Goal: Obtain resource: Download file/media

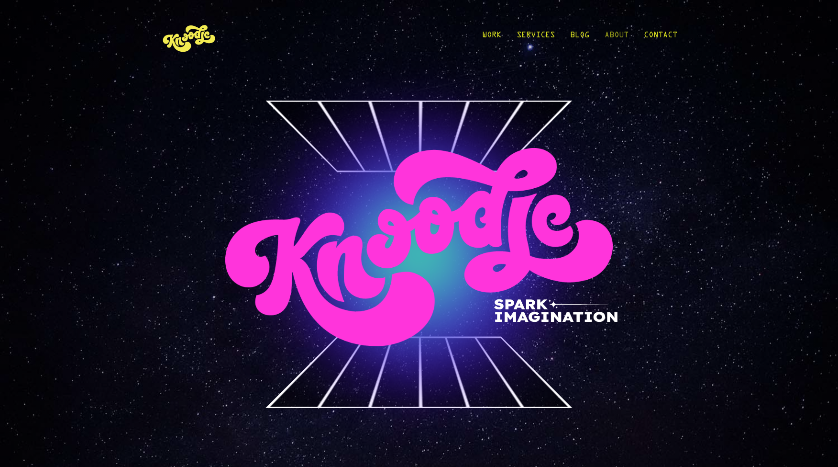
click at [625, 36] on link "About" at bounding box center [617, 37] width 24 height 45
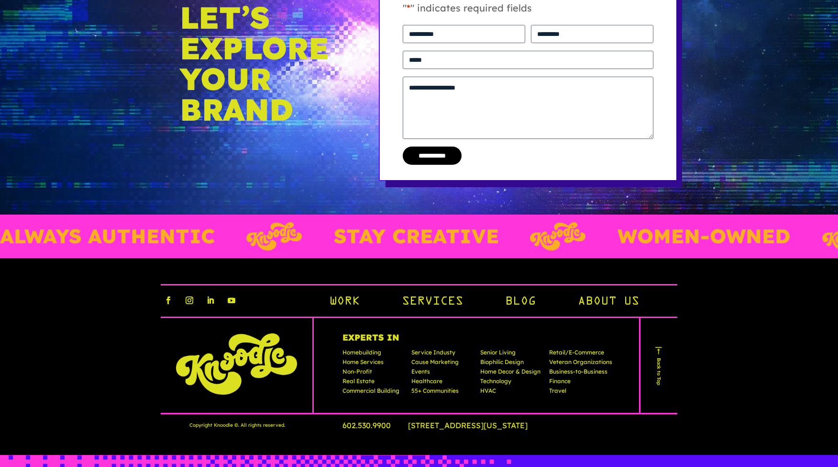
click at [522, 294] on link "Blog" at bounding box center [520, 302] width 31 height 16
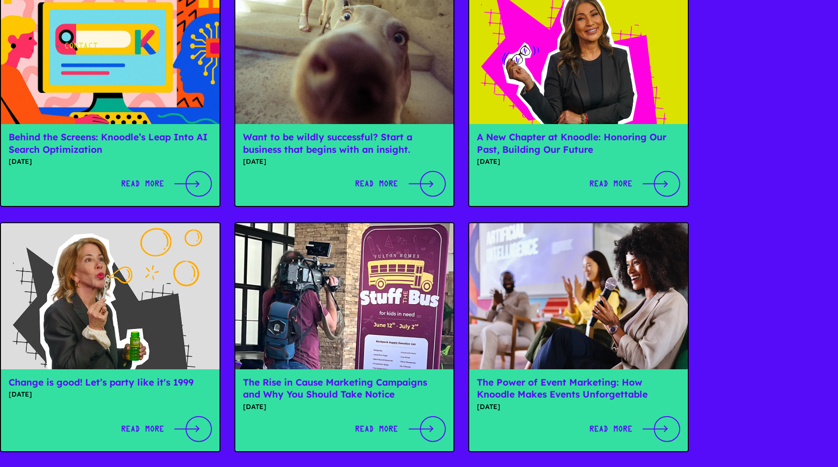
scroll to position [287, 0]
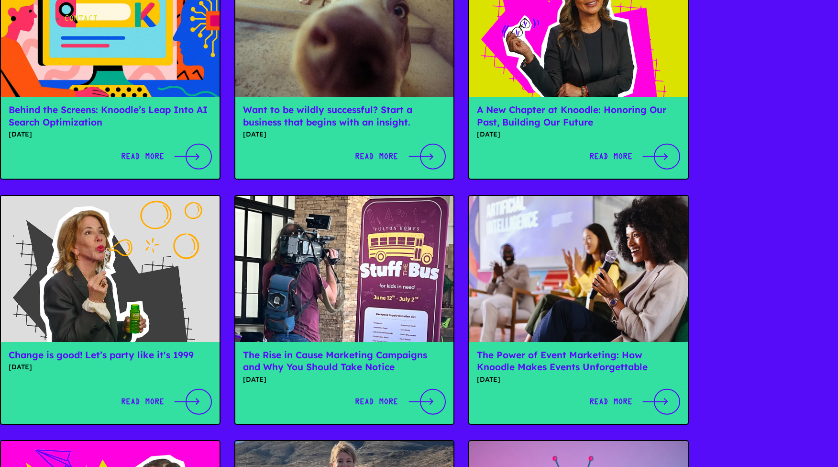
click at [164, 349] on link "Change is good! Let’s party like it's 1999" at bounding box center [101, 354] width 185 height 11
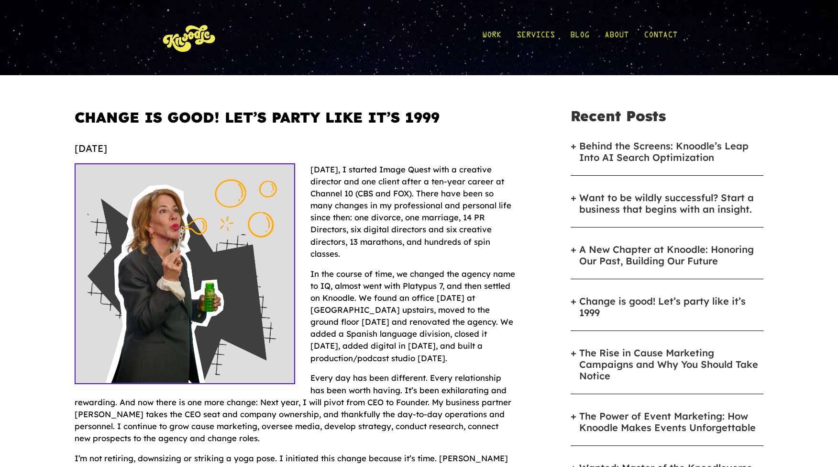
click at [197, 34] on img at bounding box center [189, 37] width 57 height 45
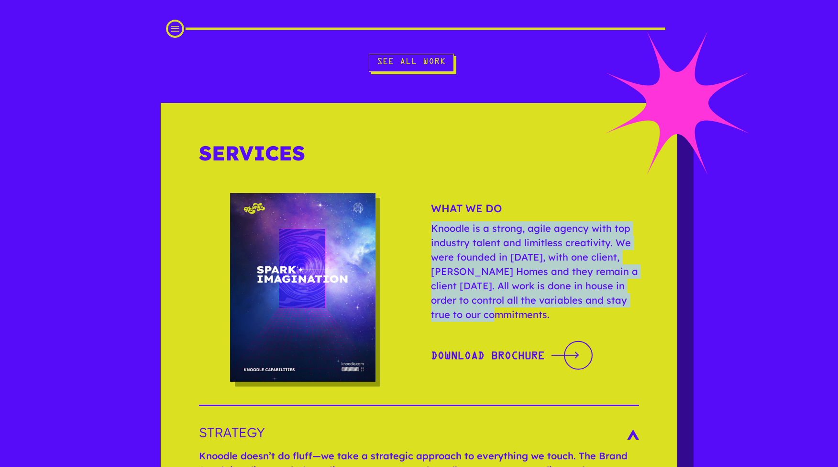
drag, startPoint x: 516, startPoint y: 315, endPoint x: 426, endPoint y: 230, distance: 124.2
click at [426, 230] on div "What we do Knoodle is a strong, agile agency with top industry talent and limit…" at bounding box center [419, 295] width 440 height 221
copy p "Knoodle is a strong, agile agency with top industry talent and limitless creati…"
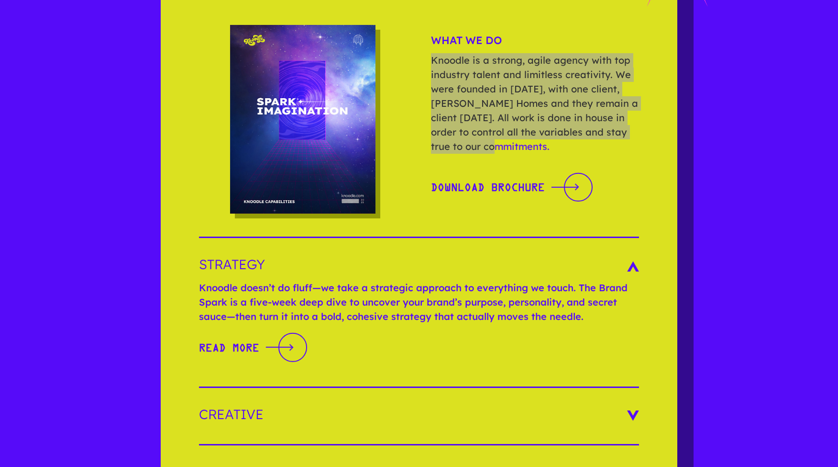
scroll to position [1340, 0]
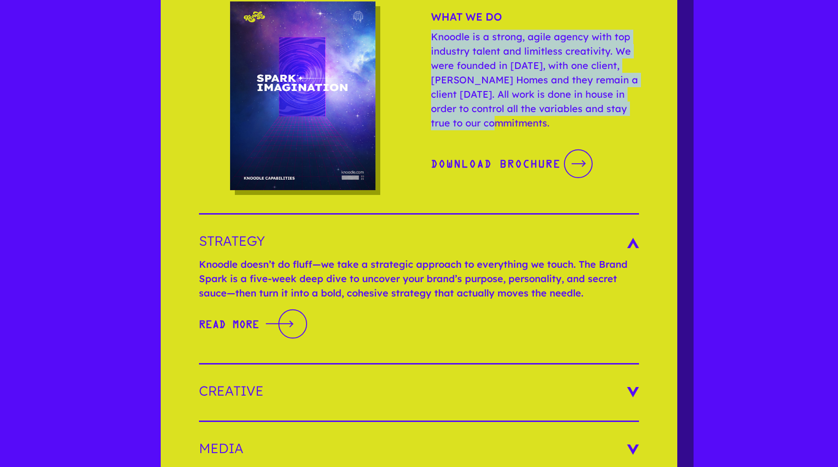
click at [530, 163] on link "Download Brochure Download Brochure" at bounding box center [512, 163] width 162 height 32
